Goal: Task Accomplishment & Management: Manage account settings

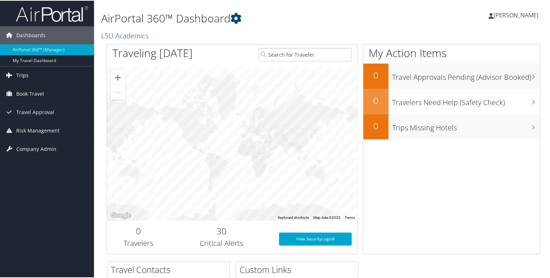
click at [22, 72] on span "Trips" at bounding box center [22, 75] width 12 height 18
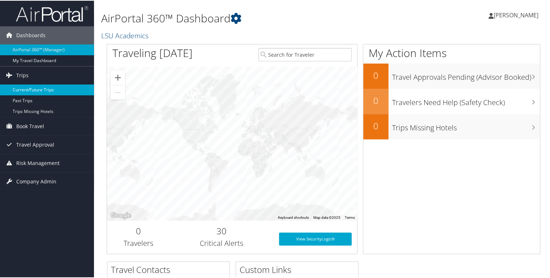
click at [33, 90] on link "Current/Future Trips" at bounding box center [47, 89] width 94 height 11
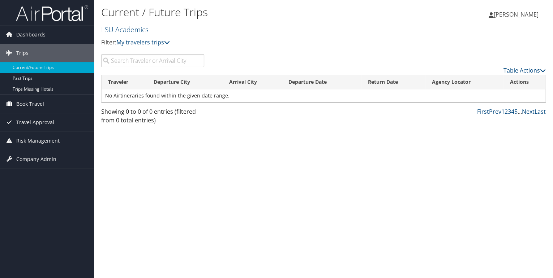
click at [33, 103] on span "Book Travel" at bounding box center [30, 104] width 28 height 18
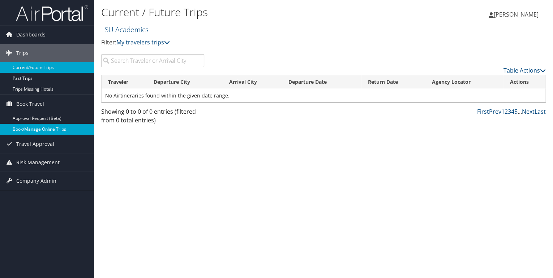
click at [37, 129] on link "Book/Manage Online Trips" at bounding box center [47, 129] width 94 height 11
click at [42, 66] on link "Current/Future Trips" at bounding box center [47, 67] width 94 height 11
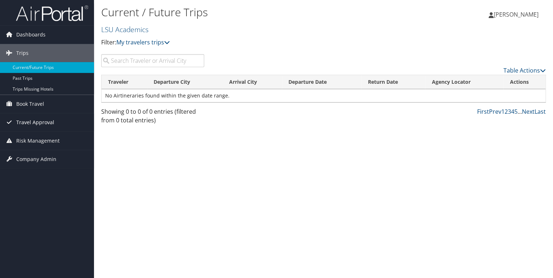
click at [47, 121] on span "Travel Approval" at bounding box center [35, 122] width 38 height 18
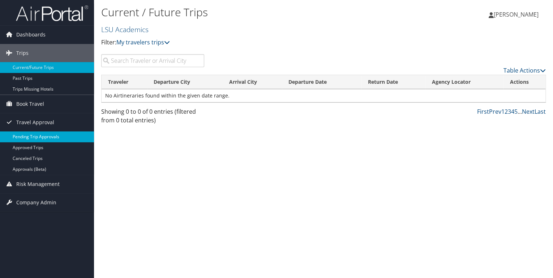
click at [48, 137] on link "Pending Trip Approvals" at bounding box center [47, 137] width 94 height 11
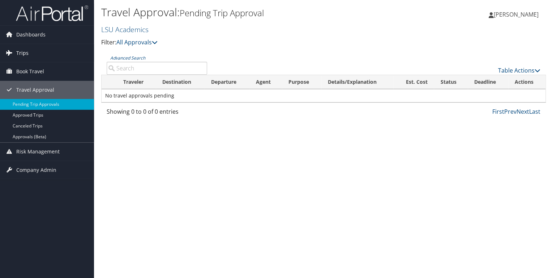
click at [21, 51] on span "Trips" at bounding box center [22, 53] width 12 height 18
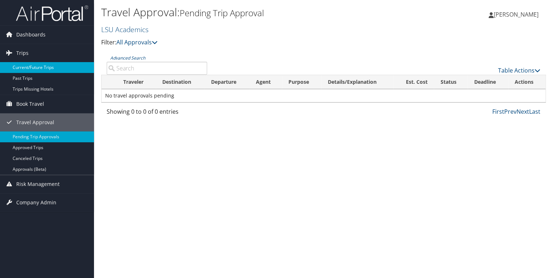
click at [32, 66] on link "Current/Future Trips" at bounding box center [47, 67] width 94 height 11
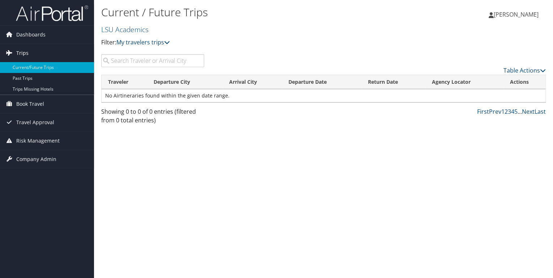
click at [21, 53] on span "Trips" at bounding box center [22, 53] width 12 height 18
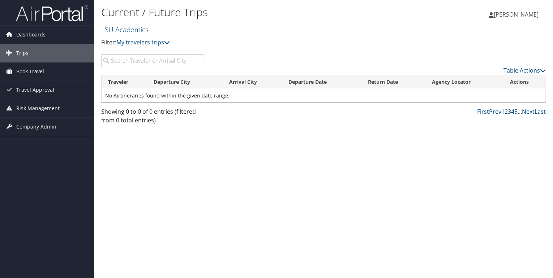
click at [26, 72] on span "Book Travel" at bounding box center [30, 72] width 28 height 18
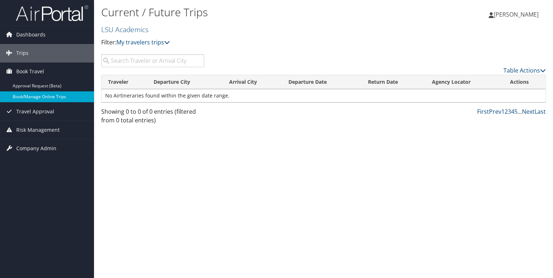
click at [32, 96] on link "Book/Manage Online Trips" at bounding box center [47, 96] width 94 height 11
